Goal: Find specific page/section: Find specific page/section

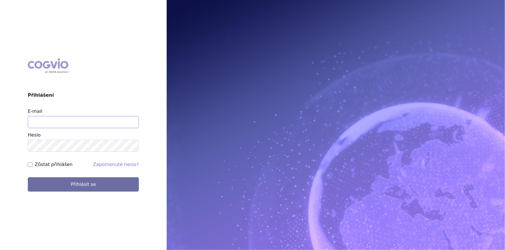
click at [53, 123] on input "E-mail" at bounding box center [83, 122] width 111 height 12
type input "aplikace.ocul1@vzp.cz"
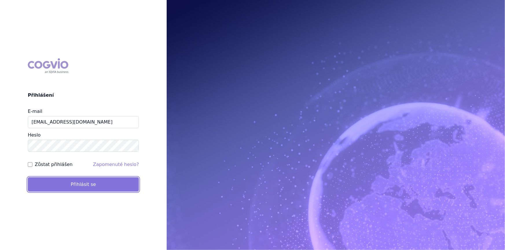
click at [92, 189] on button "Přihlásit se" at bounding box center [83, 185] width 111 height 14
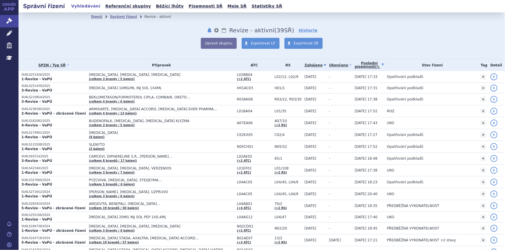
click at [362, 66] on link "Poslední písemnost (?)" at bounding box center [370, 65] width 30 height 12
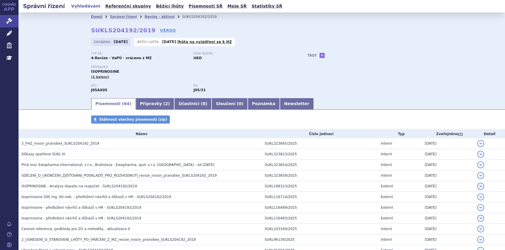
click at [144, 98] on link "Přípravky ( 2 )" at bounding box center [155, 104] width 38 height 12
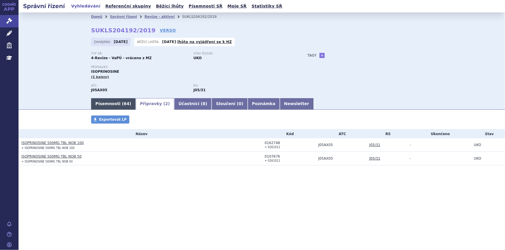
click at [108, 101] on link "Písemnosti ( 64 )" at bounding box center [113, 104] width 45 height 12
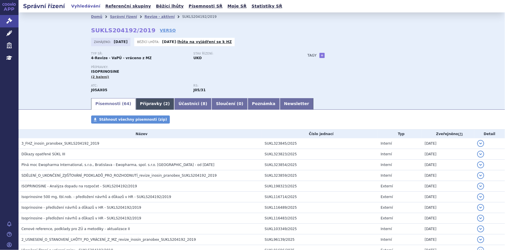
click at [141, 108] on link "Přípravky ( 2 )" at bounding box center [155, 104] width 38 height 12
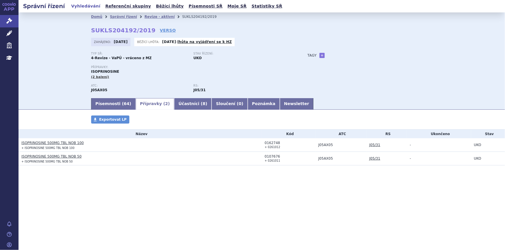
click at [55, 144] on link "ISOPRINOSINE 500MG TBL NOB 100" at bounding box center [52, 143] width 62 height 4
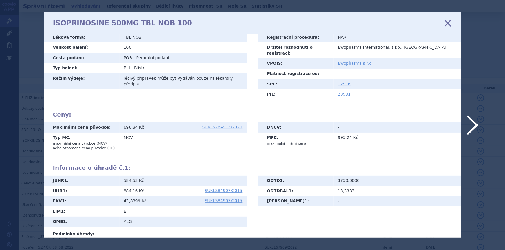
scroll to position [62, 0]
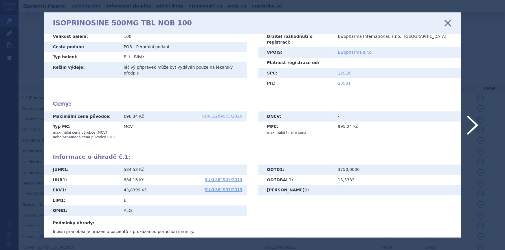
click at [449, 20] on icon at bounding box center [447, 23] width 12 height 12
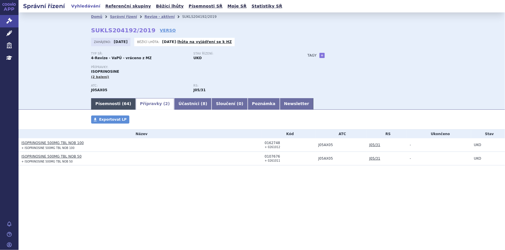
click at [117, 104] on link "Písemnosti ( 64 )" at bounding box center [113, 104] width 45 height 12
